Goal: Connect with others: Connect with others

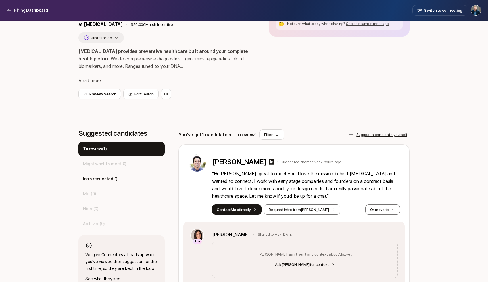
scroll to position [117, 0]
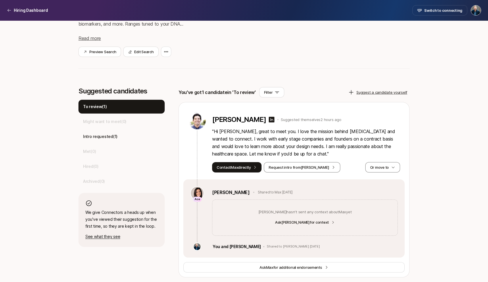
click at [204, 80] on div "Founding Product Designer at [MEDICAL_DATA] $20,000 Match Incentive Just starte…" at bounding box center [243, 2] width 331 height 156
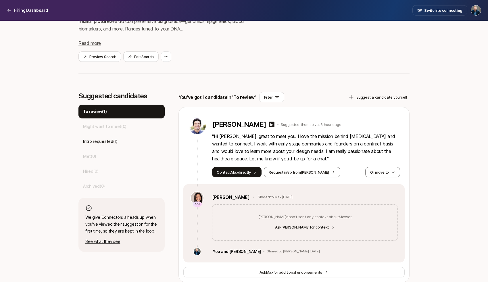
scroll to position [117, 0]
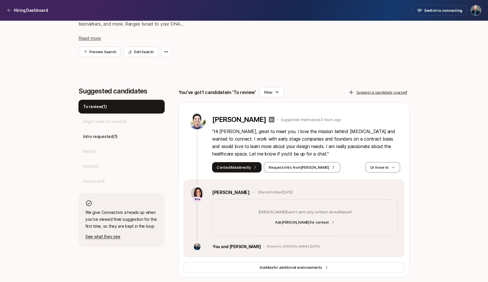
click at [269, 121] on icon at bounding box center [272, 120] width 6 height 6
click at [247, 168] on button "Contact Max directly" at bounding box center [236, 167] width 49 height 10
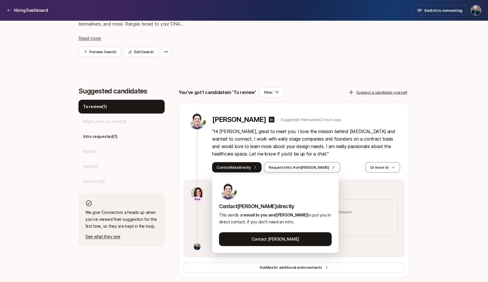
click at [329, 142] on p "" Hi Sagan, great to meet you. I love the mission behind Sonata and wanted to c…" at bounding box center [306, 143] width 188 height 30
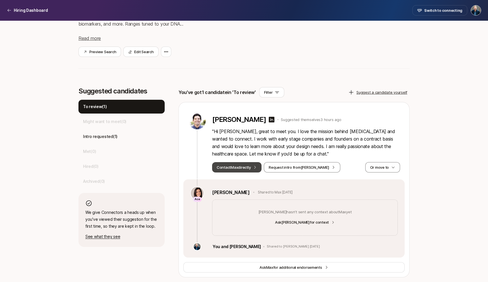
click at [239, 166] on button "Contact Max directly" at bounding box center [236, 167] width 49 height 10
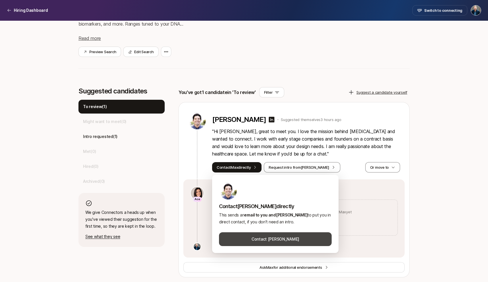
click at [263, 237] on button "Contact Max Gustofson" at bounding box center [275, 239] width 113 height 14
